Goal: Task Accomplishment & Management: Use online tool/utility

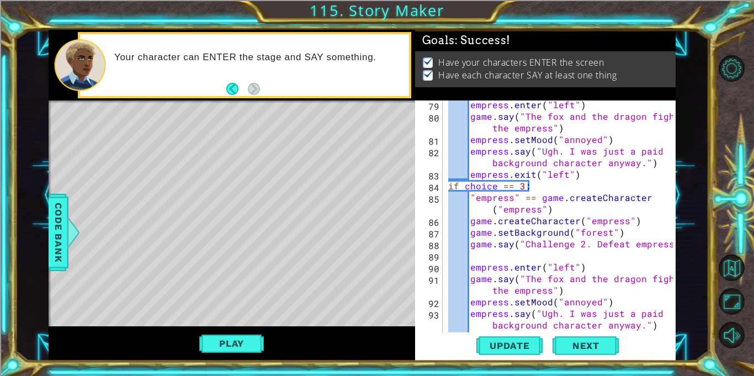
scroll to position [1252, 0]
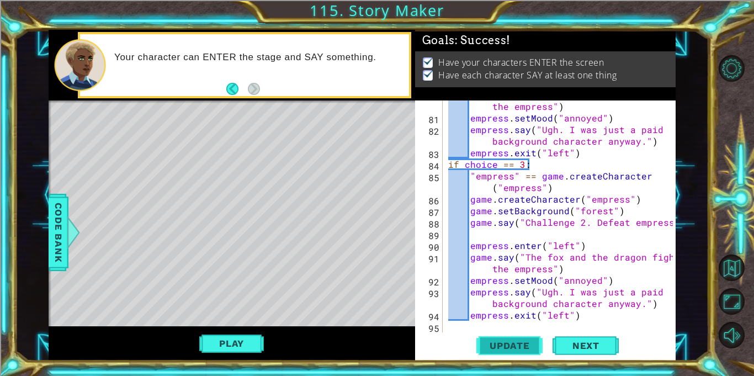
click at [491, 347] on span "Update" at bounding box center [510, 345] width 62 height 11
click at [243, 341] on button "Play" at bounding box center [231, 343] width 65 height 21
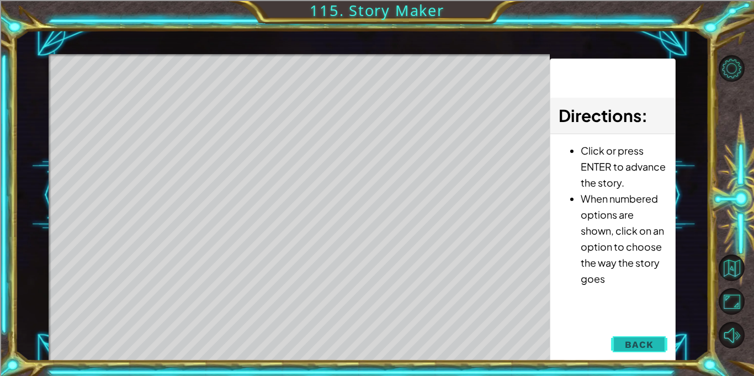
click at [640, 341] on span "Back" at bounding box center [639, 344] width 28 height 11
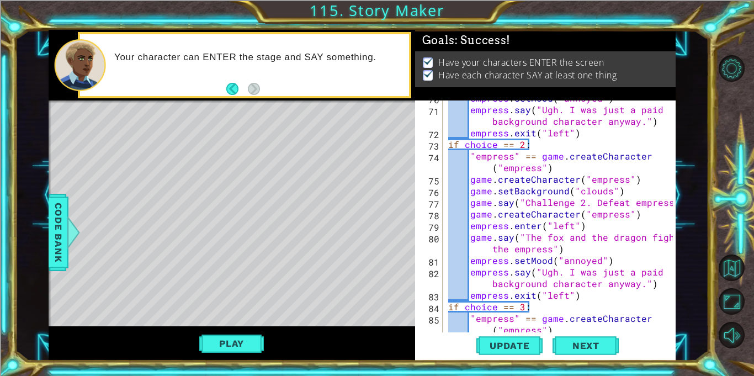
scroll to position [1109, 0]
click at [256, 331] on div "Play" at bounding box center [232, 343] width 366 height 35
click at [257, 337] on button "Play" at bounding box center [231, 343] width 65 height 21
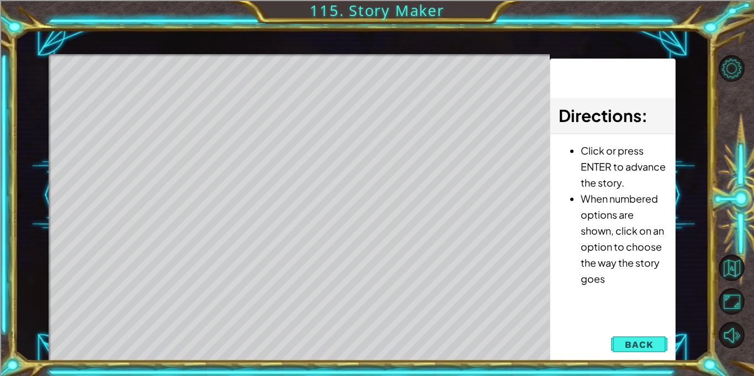
click at [301, 173] on div "Level Map" at bounding box center [304, 216] width 510 height 325
click at [294, 165] on div "Level Map" at bounding box center [304, 216] width 510 height 325
click at [293, 164] on div "Level Map" at bounding box center [304, 216] width 510 height 325
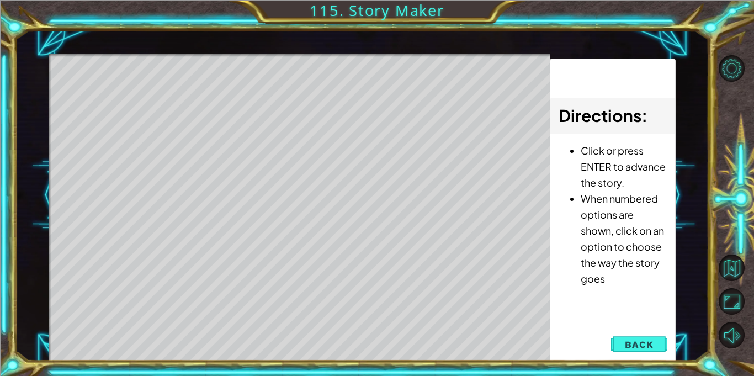
click at [293, 164] on div "Level Map" at bounding box center [304, 216] width 510 height 325
click at [648, 346] on span "Back" at bounding box center [639, 344] width 28 height 11
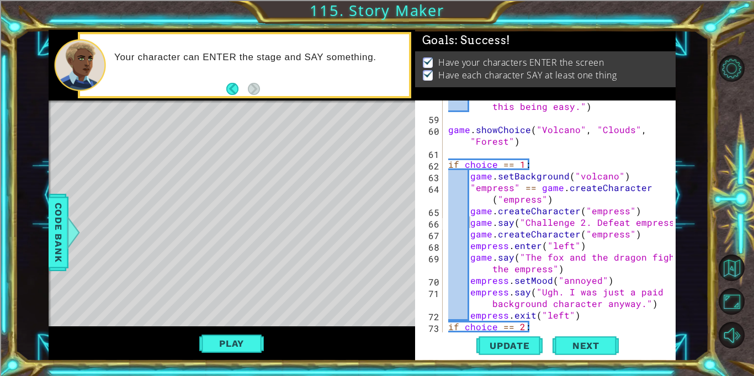
scroll to position [925, 0]
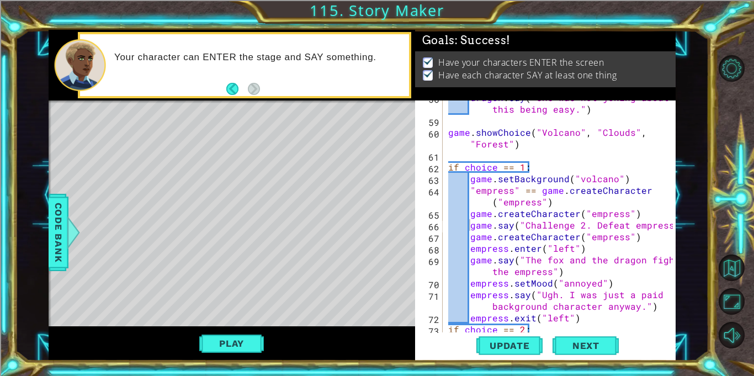
type textarea ""empress" == game.createCharacter("empress")"
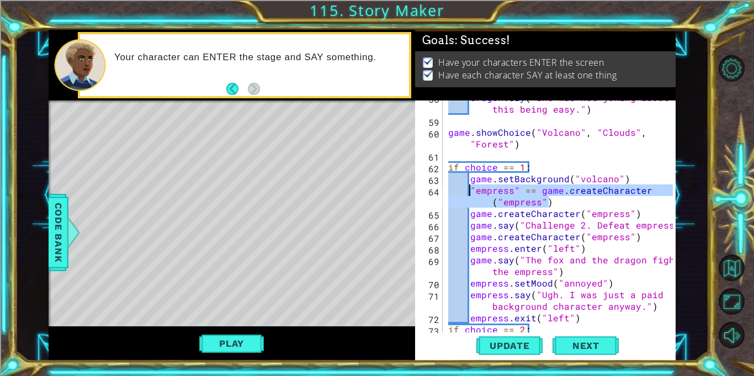
drag, startPoint x: 553, startPoint y: 205, endPoint x: 471, endPoint y: 192, distance: 83.2
click at [471, 192] on div "dragon . say ( "She was not joking about this being easy." ) game . showChoice …" at bounding box center [562, 225] width 232 height 267
click at [454, 156] on div "dragon . say ( "She was not joking about this being easy." ) game . showChoice …" at bounding box center [562, 225] width 232 height 267
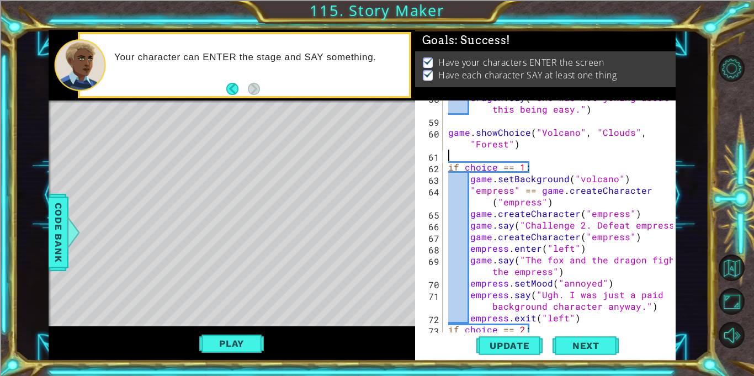
scroll to position [0, 0]
paste textarea ""empress" == game.createCharacter("empress")"
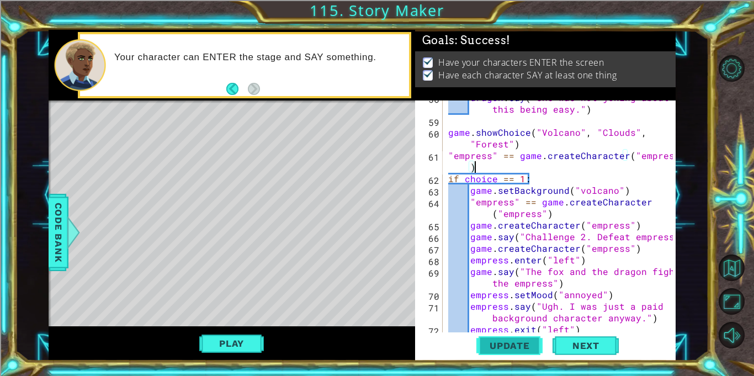
click at [533, 350] on span "Update" at bounding box center [510, 345] width 62 height 11
click at [238, 348] on button "Play" at bounding box center [231, 343] width 65 height 21
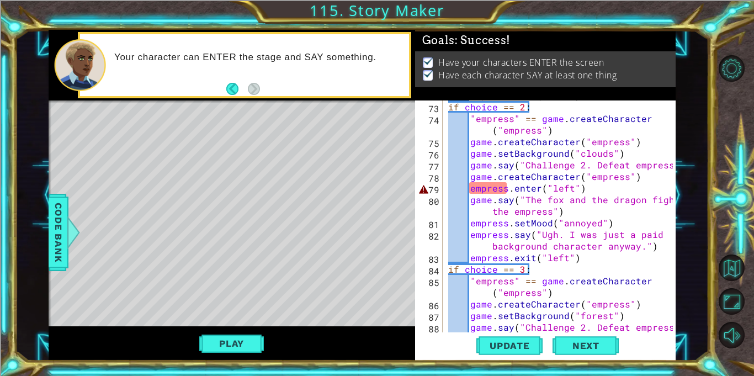
scroll to position [1158, 0]
type textarea "empress.enter("left")"
click at [483, 187] on div "empress . exit ( "left" ) if choice == 2 : "empress" == game . createCharacter …" at bounding box center [562, 217] width 232 height 255
